Goal: Obtain resource: Download file/media

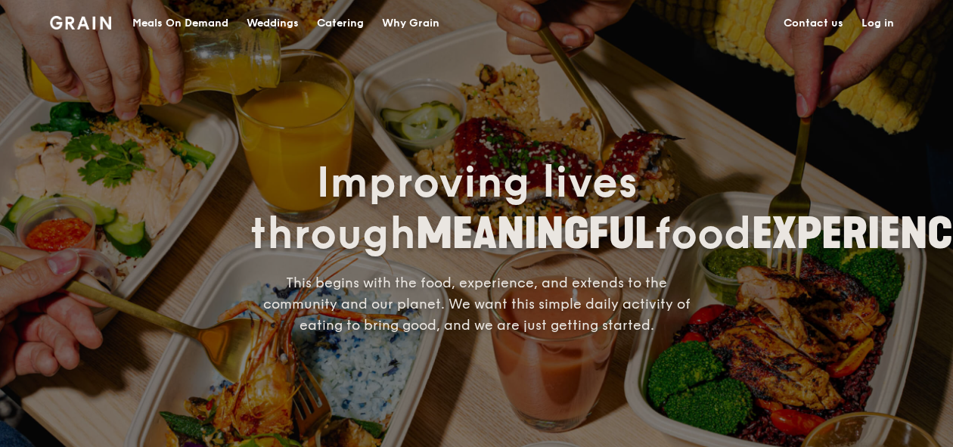
click at [814, 19] on link "Contact us" at bounding box center [814, 23] width 78 height 45
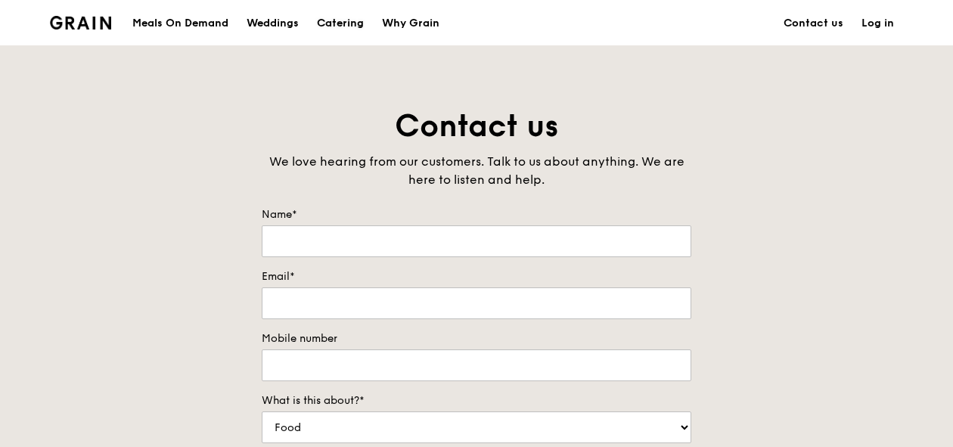
click at [346, 23] on div "Catering" at bounding box center [340, 23] width 47 height 45
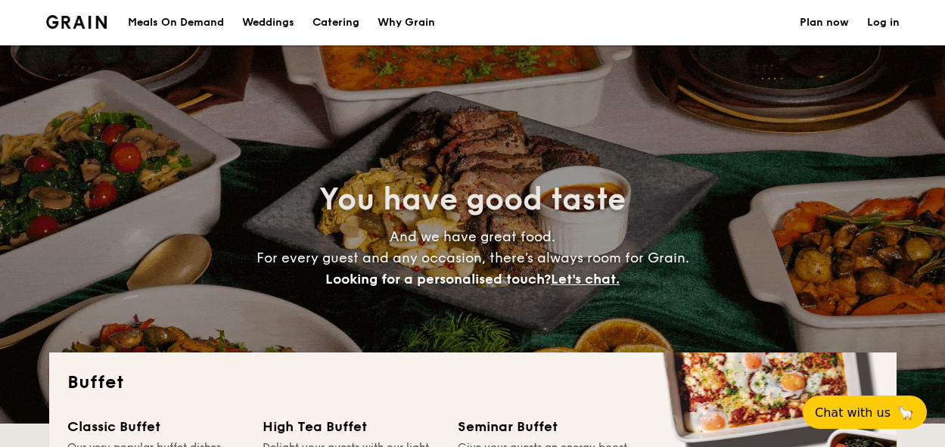
select select
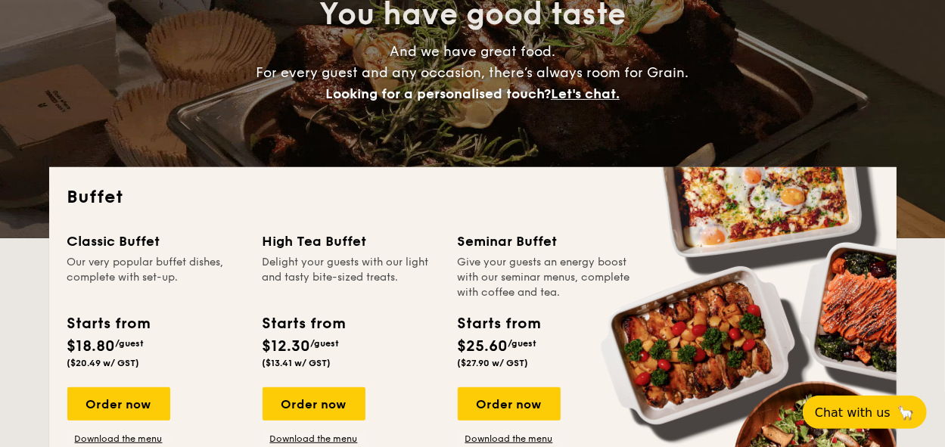
scroll to position [272, 0]
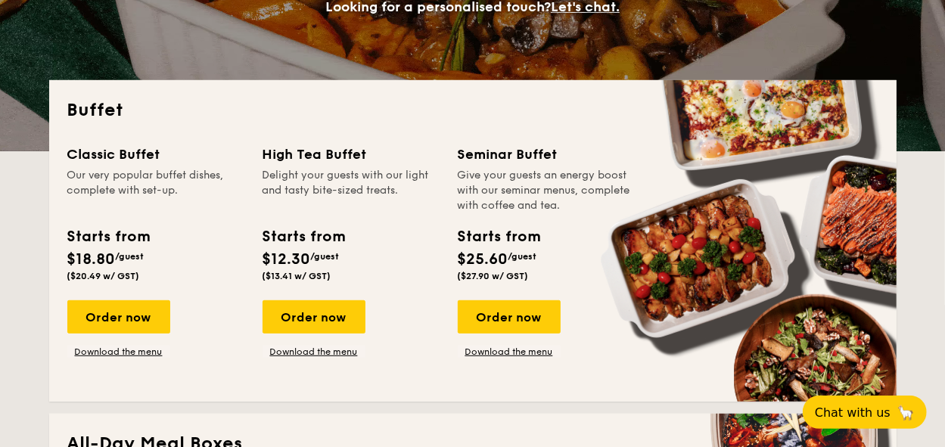
click at [324, 358] on div "Classic Buffet Our very popular buffet dishes, complete with set-up. Starts fro…" at bounding box center [472, 264] width 811 height 240
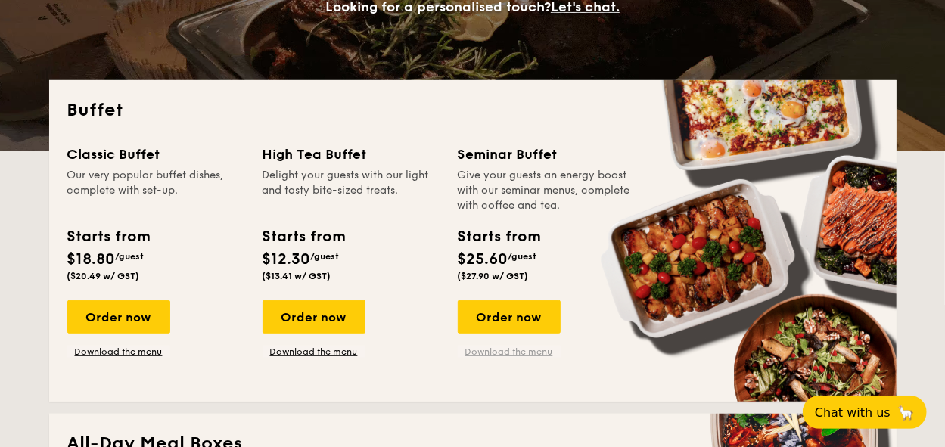
click at [492, 355] on link "Download the menu" at bounding box center [509, 352] width 103 height 12
